Goal: Information Seeking & Learning: Understand process/instructions

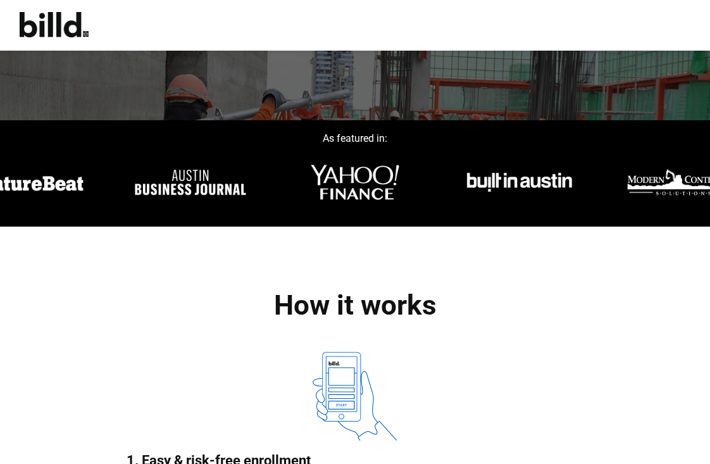
scroll to position [390, 0]
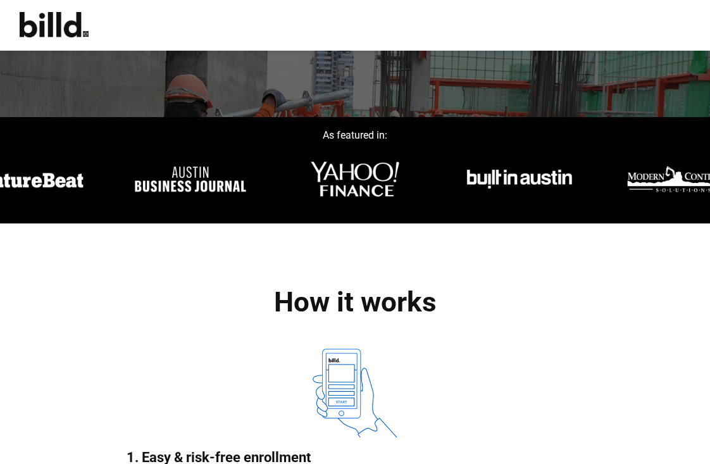
drag, startPoint x: 716, startPoint y: 65, endPoint x: 714, endPoint y: 143, distance: 78.5
click at [554, 292] on h1 "How it works" at bounding box center [355, 302] width 647 height 30
